Goal: Task Accomplishment & Management: Complete application form

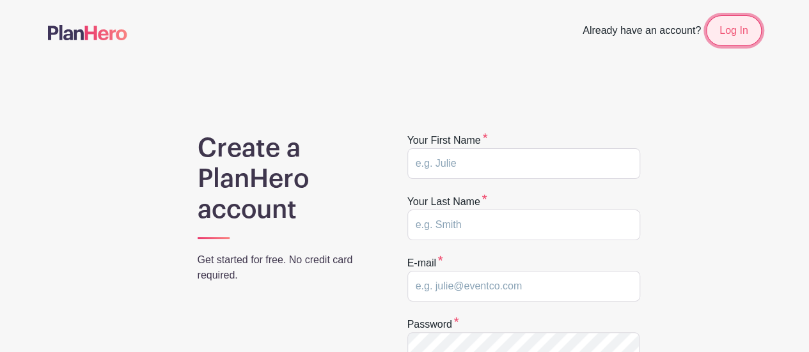
click at [728, 30] on link "Log In" at bounding box center [733, 30] width 55 height 31
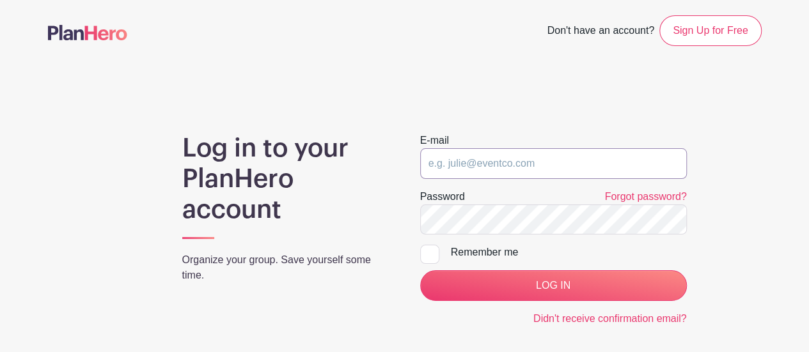
click at [485, 159] on input "email" at bounding box center [553, 163] width 267 height 31
type input "mkmusicmaniac@yahoo.com"
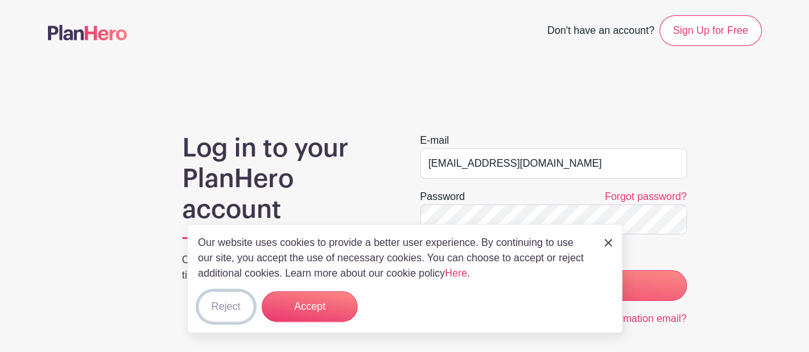
click at [238, 304] on button "Reject" at bounding box center [226, 307] width 56 height 31
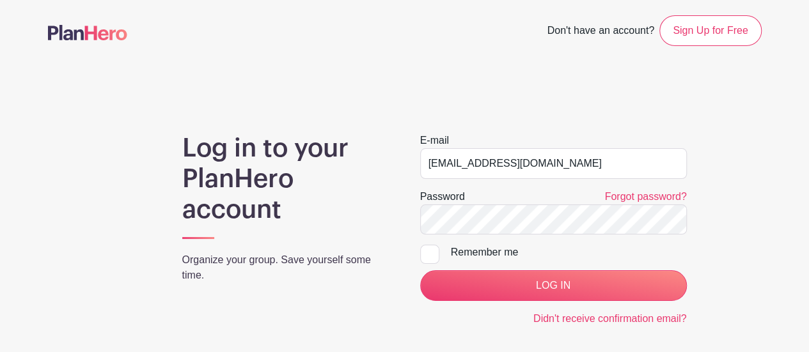
click at [647, 189] on div "Forgot password?" at bounding box center [645, 196] width 82 height 15
click at [645, 198] on link "Forgot password?" at bounding box center [645, 196] width 82 height 11
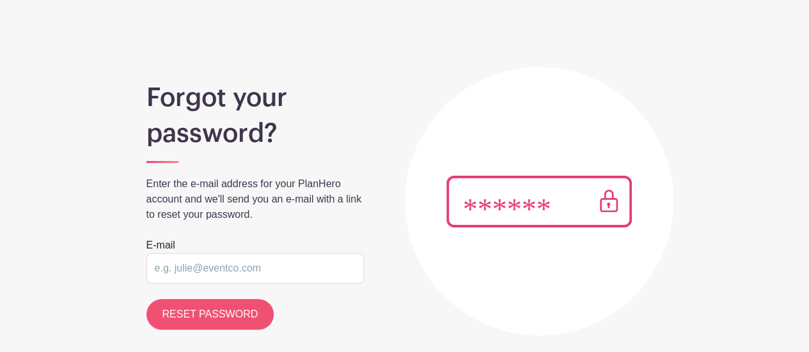
scroll to position [118, 0]
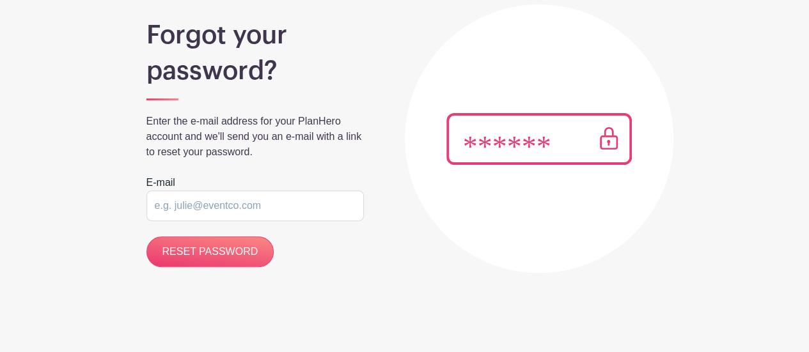
click at [205, 205] on input "email" at bounding box center [254, 206] width 217 height 31
type input "[EMAIL_ADDRESS][DOMAIN_NAME]"
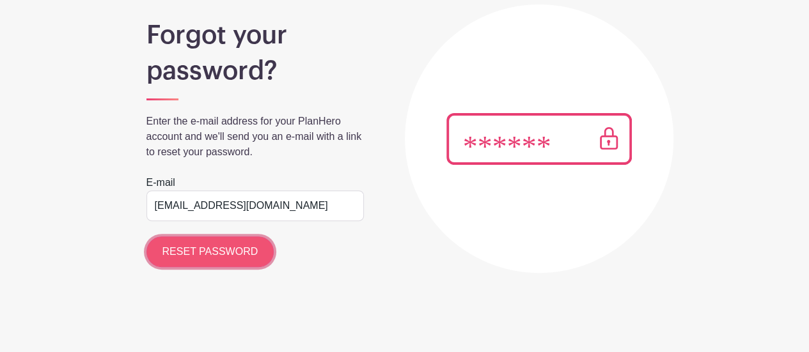
click at [226, 255] on input "RESET PASSWORD" at bounding box center [210, 252] width 128 height 31
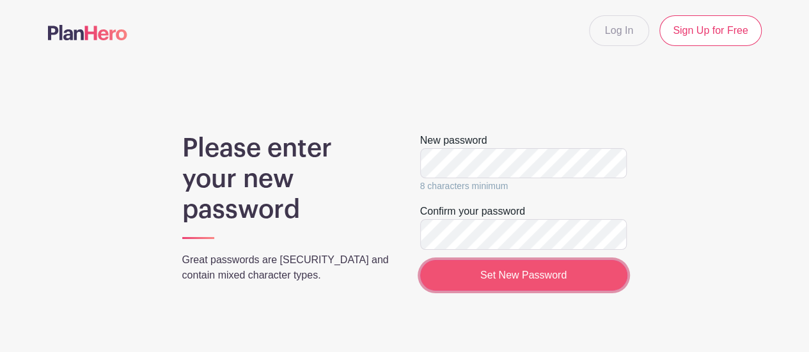
click at [516, 279] on input "Set New Password" at bounding box center [523, 275] width 207 height 31
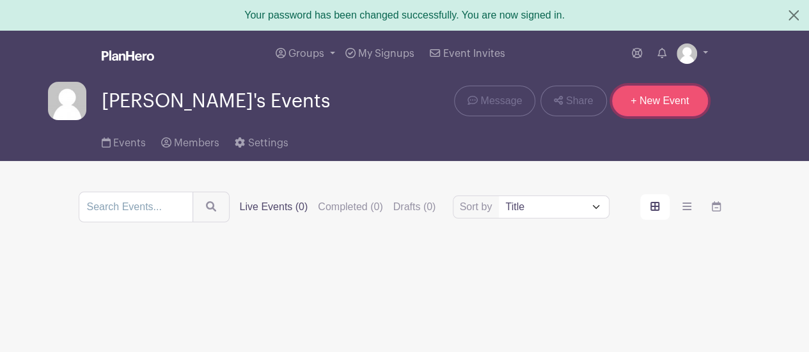
click at [641, 102] on link "+ New Event" at bounding box center [660, 101] width 96 height 31
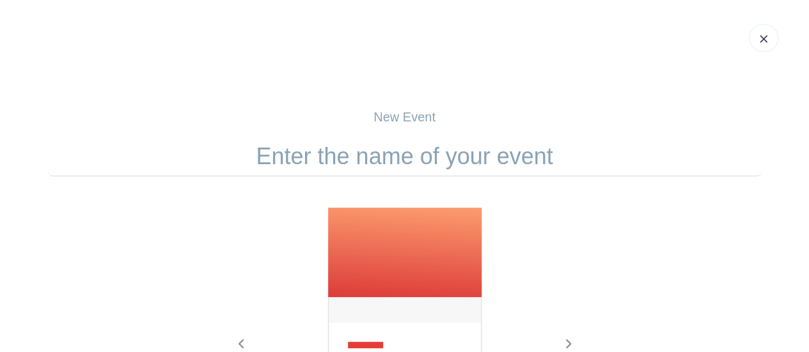
click at [389, 159] on input "text" at bounding box center [405, 157] width 714 height 40
type input "G"
type input "W"
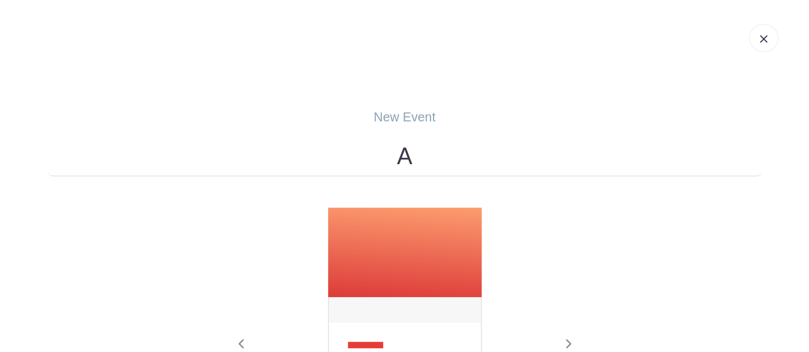
type input "A"
drag, startPoint x: 461, startPoint y: 161, endPoint x: 262, endPoint y: 162, distance: 198.9
click at [262, 162] on input "Welcoming" at bounding box center [405, 157] width 714 height 40
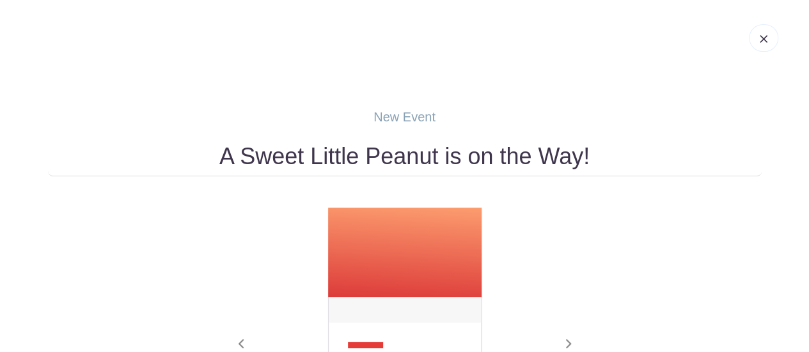
type input "A Sweet Little Peanut is on the Way!"
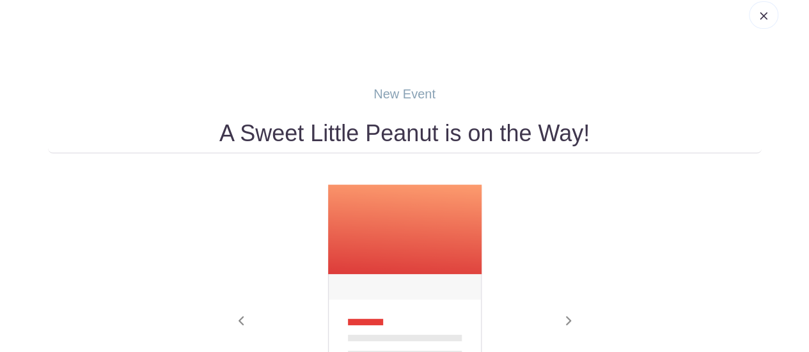
scroll to position [192, 0]
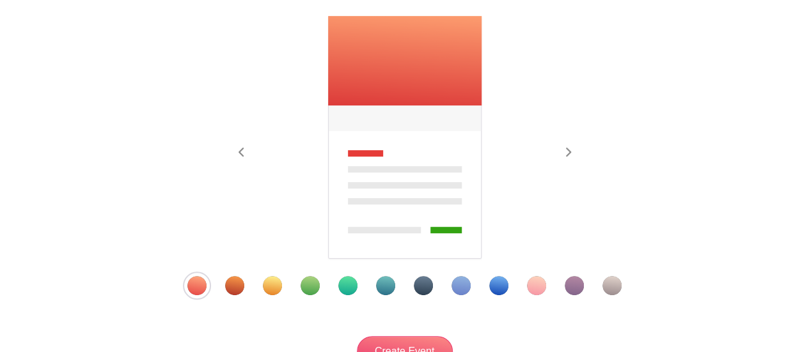
click at [341, 286] on div "Template 5" at bounding box center [347, 285] width 19 height 19
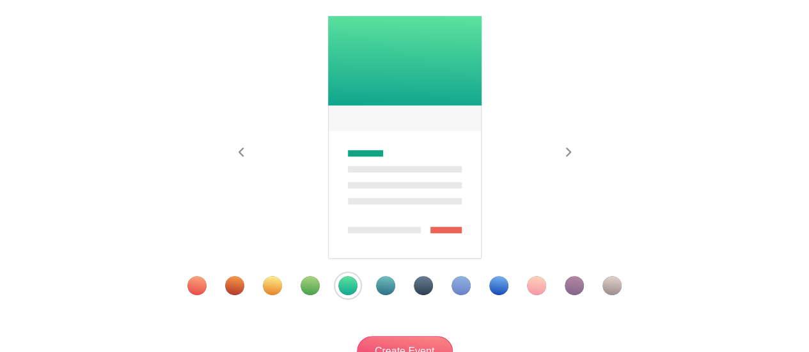
click at [313, 292] on div "Template 4" at bounding box center [310, 285] width 19 height 19
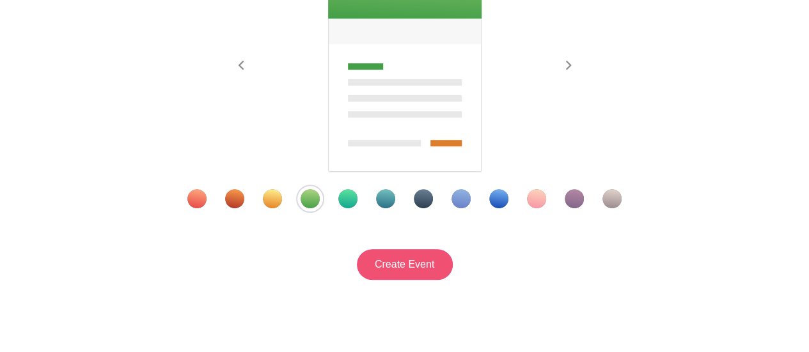
scroll to position [316, 0]
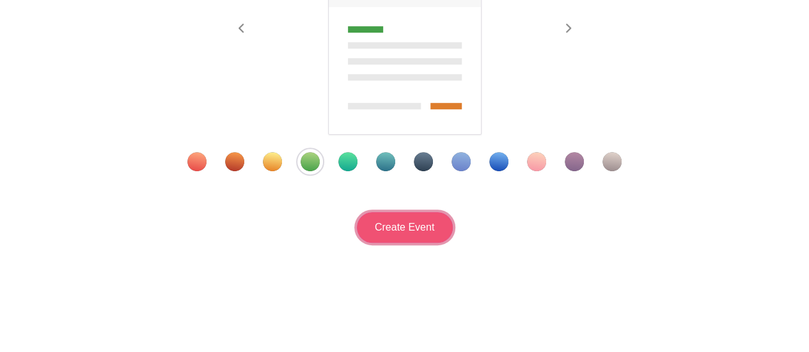
click at [409, 230] on input "Create Event" at bounding box center [405, 227] width 96 height 31
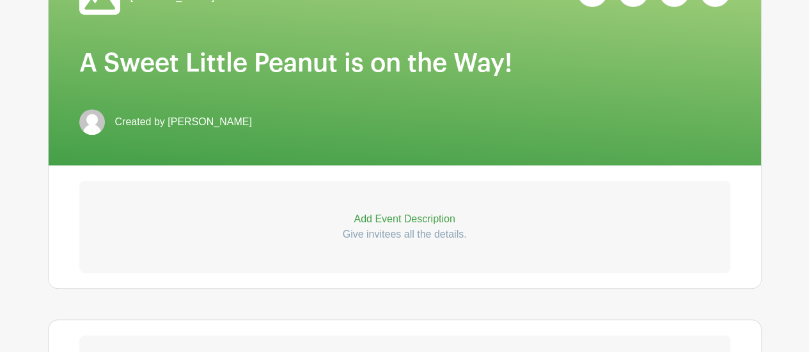
scroll to position [384, 0]
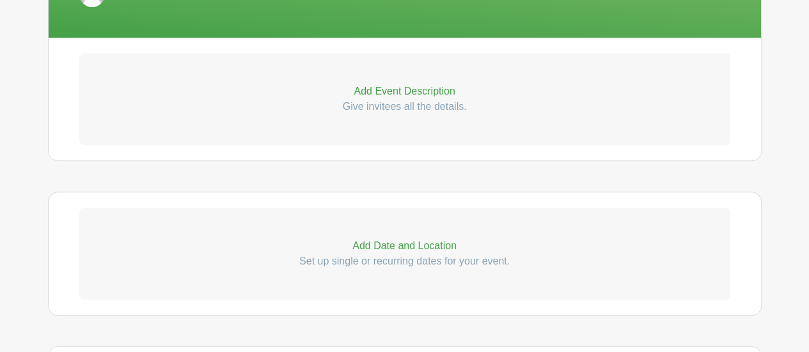
click at [425, 88] on p "Add Event Description" at bounding box center [404, 91] width 651 height 15
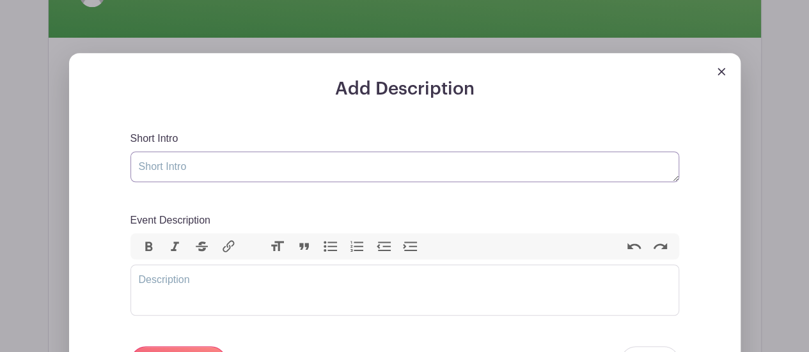
click at [181, 168] on textarea "Short Intro" at bounding box center [404, 167] width 549 height 31
click at [219, 163] on textarea "Short Intro" at bounding box center [404, 167] width 549 height 31
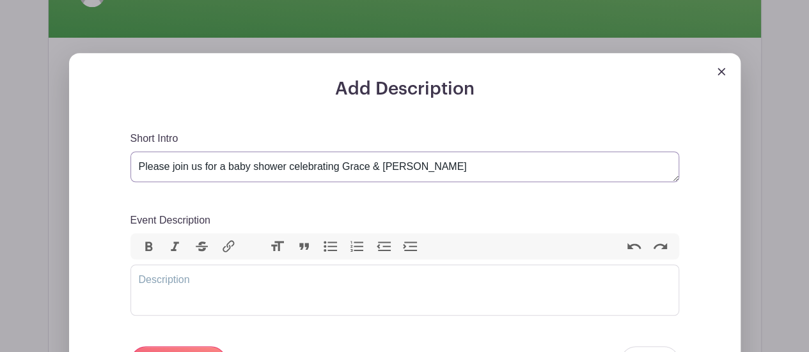
type textarea "Please join us for a baby shower celebrating Grace & Zach"
click at [242, 281] on trix-editor "Event Description" at bounding box center [404, 290] width 549 height 51
type trix-editor "<div>Sunday October 19th, 2025</div>"
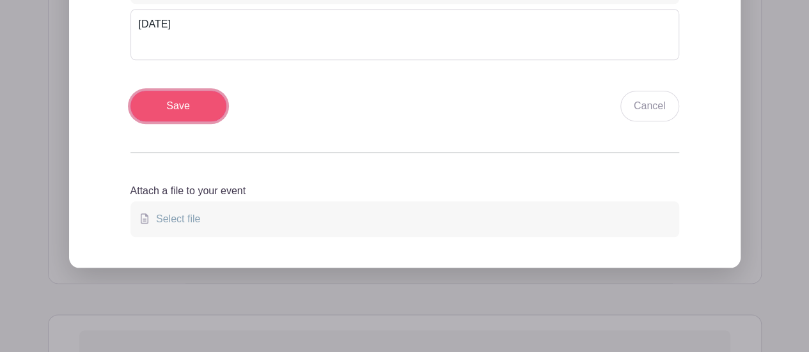
click at [165, 107] on input "Save" at bounding box center [178, 106] width 96 height 31
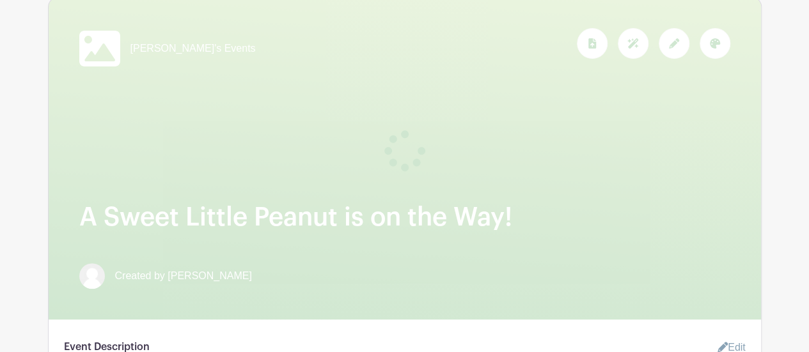
scroll to position [181, 0]
